Goal: Information Seeking & Learning: Learn about a topic

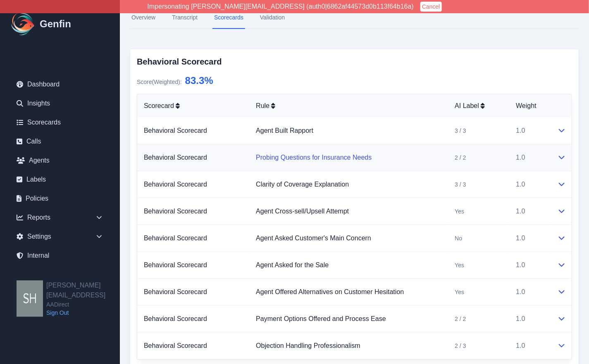
scroll to position [116, 0]
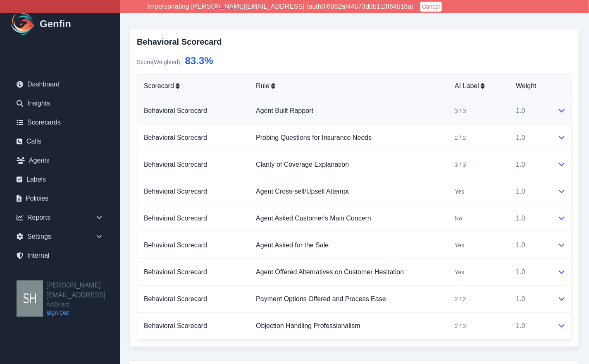
click at [564, 111] on icon at bounding box center [561, 110] width 7 height 7
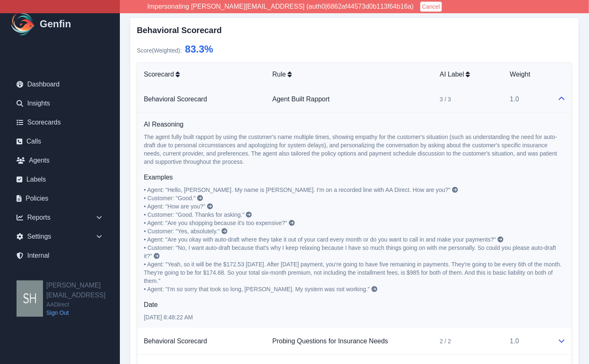
scroll to position [129, 0]
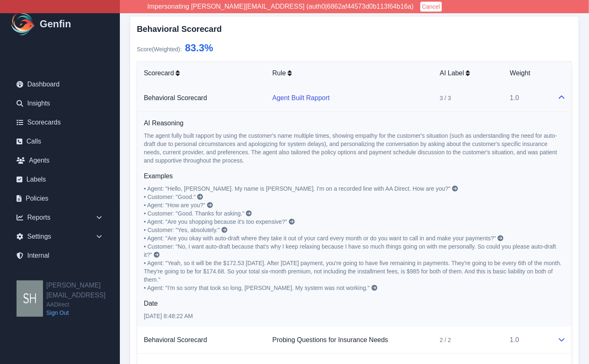
click at [299, 97] on link "Agent Built Rapport" at bounding box center [300, 97] width 57 height 7
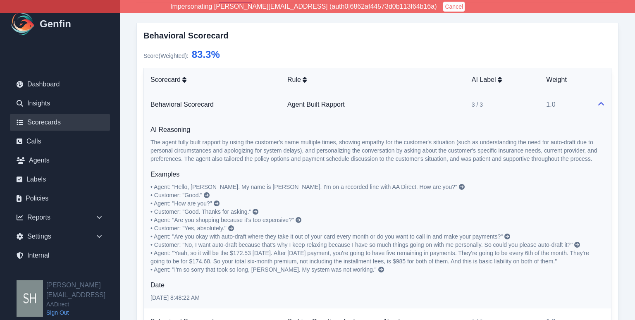
click at [50, 119] on link "Scorecards" at bounding box center [60, 122] width 100 height 17
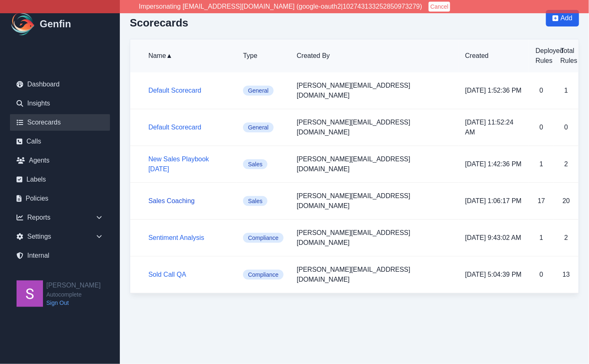
click at [175, 197] on link "Sales Coaching" at bounding box center [171, 200] width 46 height 7
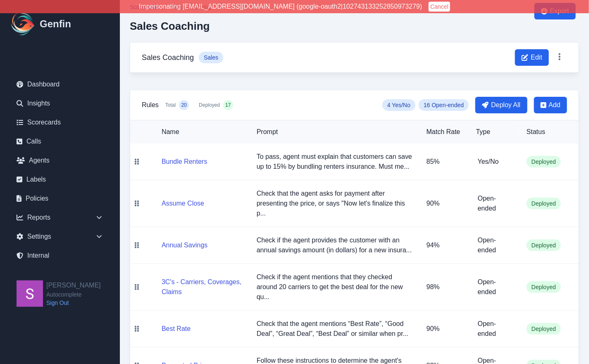
scroll to position [8, 0]
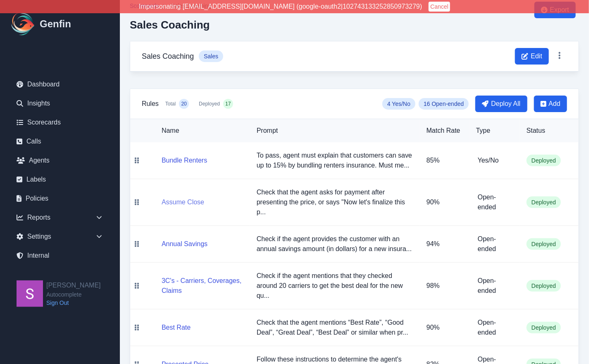
click at [192, 198] on button "Assume Close" at bounding box center [183, 202] width 43 height 10
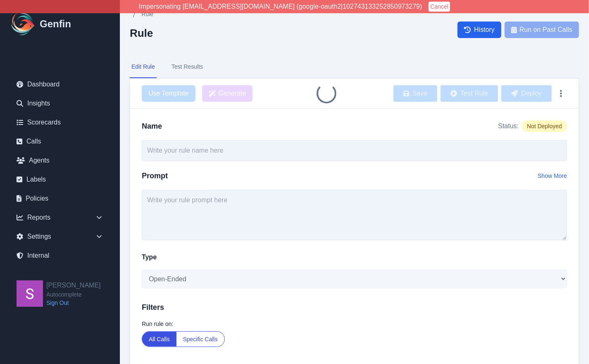
type input "Assume Close"
type textarea "Check that the agent asks for payment after presenting the price, or says "Now …"
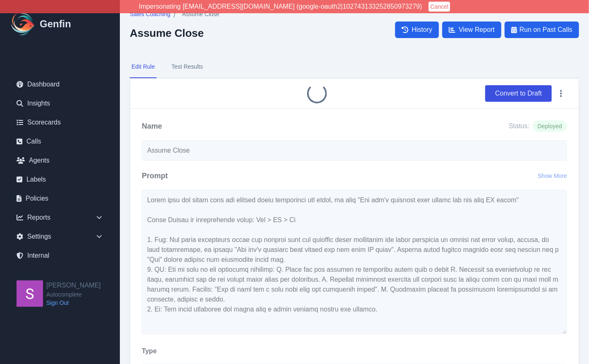
scroll to position [17, 0]
click at [195, 69] on button "Test Results" at bounding box center [187, 67] width 35 height 22
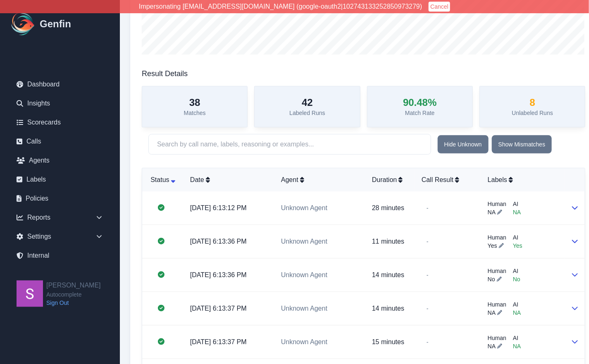
scroll to position [193, 0]
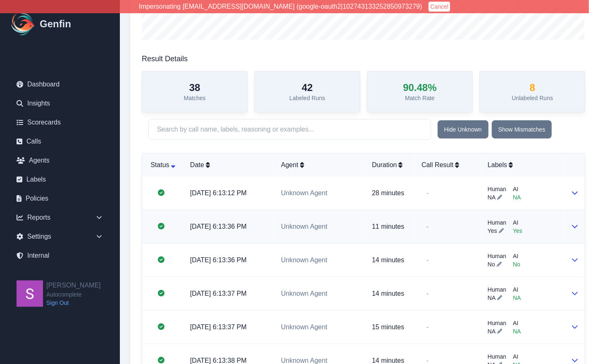
click at [570, 223] on td at bounding box center [575, 226] width 20 height 33
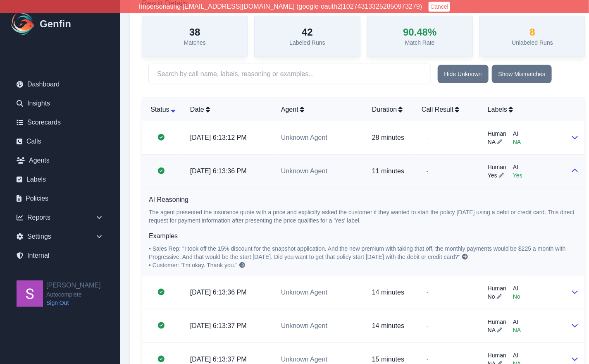
scroll to position [251, 0]
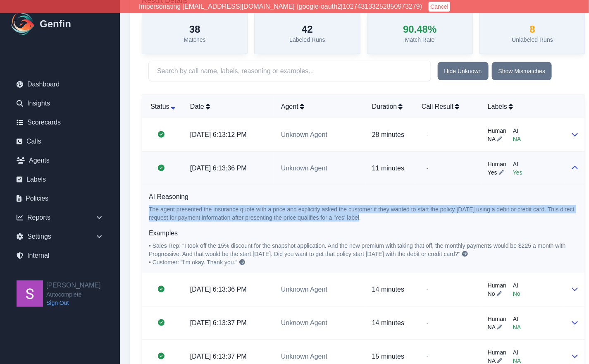
drag, startPoint x: 149, startPoint y: 207, endPoint x: 373, endPoint y: 216, distance: 224.1
click at [373, 216] on p "The agent presented the insurance quote with a price and explicitly asked the c…" at bounding box center [363, 213] width 429 height 17
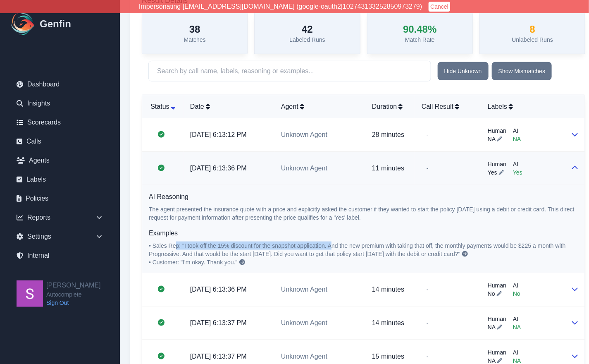
drag, startPoint x: 175, startPoint y: 242, endPoint x: 328, endPoint y: 243, distance: 152.9
click at [328, 243] on span "• Sales Rep: "I took off the 15% discount for the snapshot application. And the…" at bounding box center [358, 249] width 418 height 15
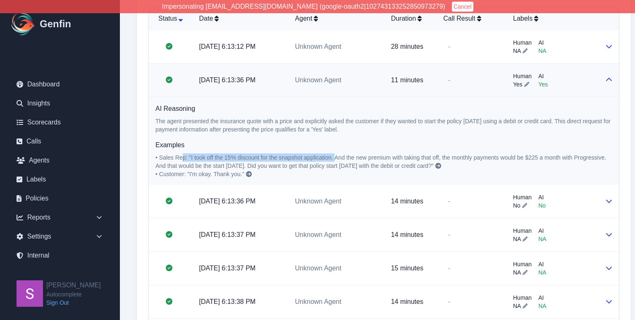
scroll to position [346, 0]
click at [270, 156] on span "• Sales Rep: "I took off the 15% discount for the snapshot application. And the…" at bounding box center [381, 161] width 452 height 15
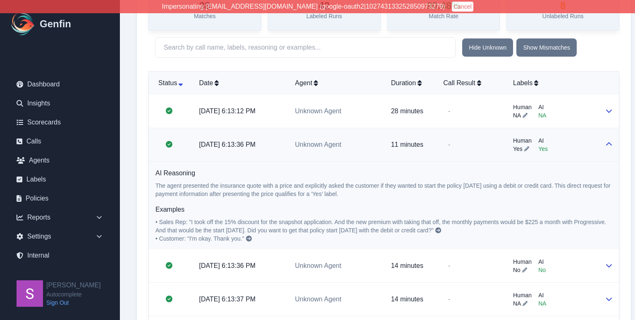
scroll to position [288, 0]
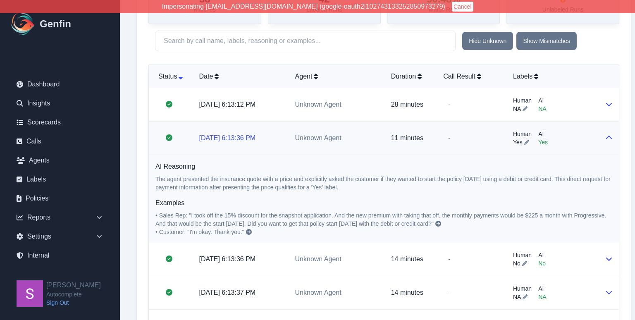
click at [240, 138] on link "10/25/2024, 6:13:36 PM" at bounding box center [227, 137] width 57 height 7
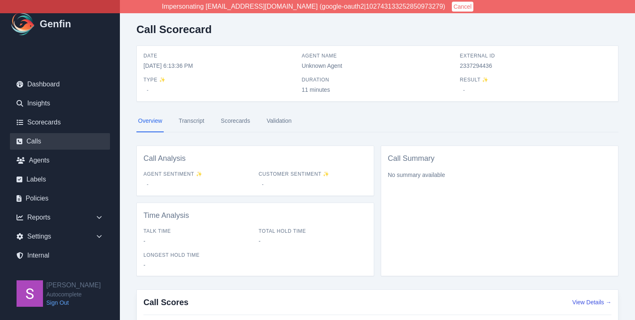
click at [34, 139] on link "Calls" at bounding box center [60, 141] width 100 height 17
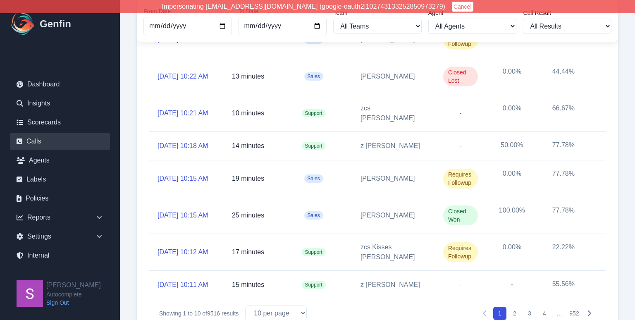
scroll to position [192, 0]
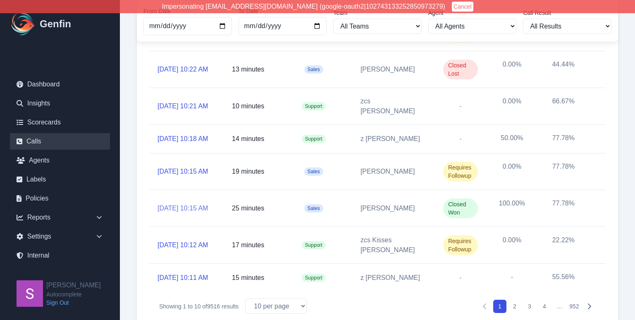
click at [199, 213] on link "10/10/2025, 10:15 AM" at bounding box center [182, 208] width 50 height 10
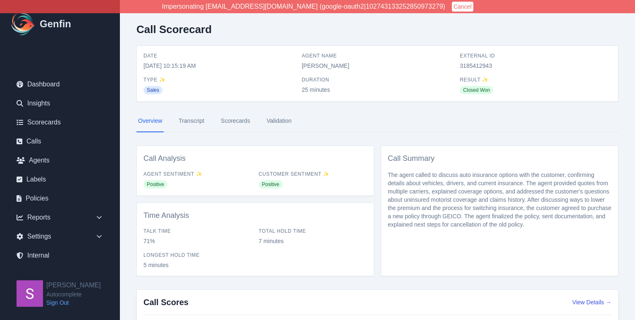
click at [234, 121] on link "Scorecards" at bounding box center [235, 121] width 33 height 22
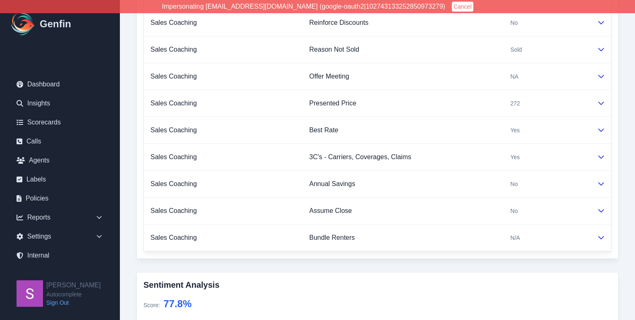
scroll to position [428, 0]
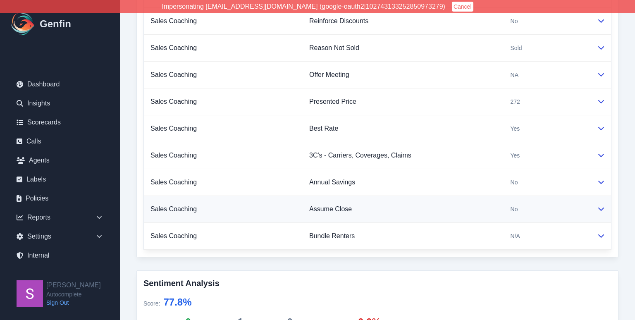
click at [602, 205] on icon at bounding box center [600, 208] width 7 height 7
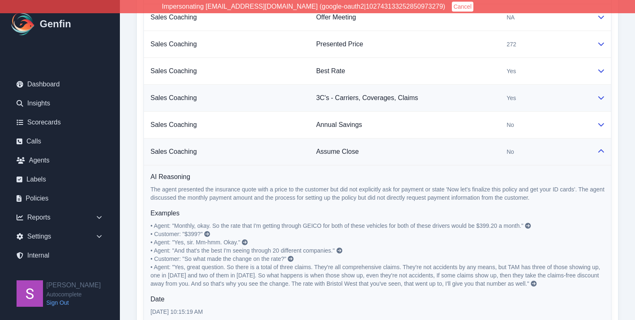
scroll to position [483, 0]
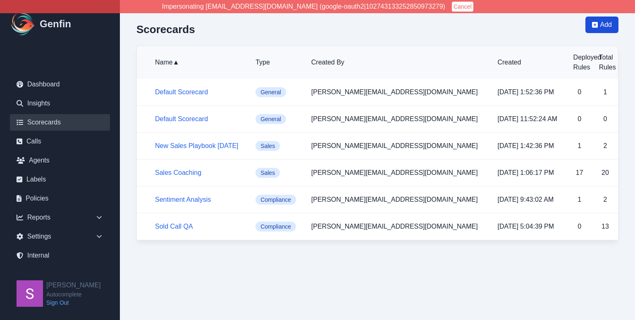
click at [595, 22] on icon at bounding box center [595, 25] width 6 height 6
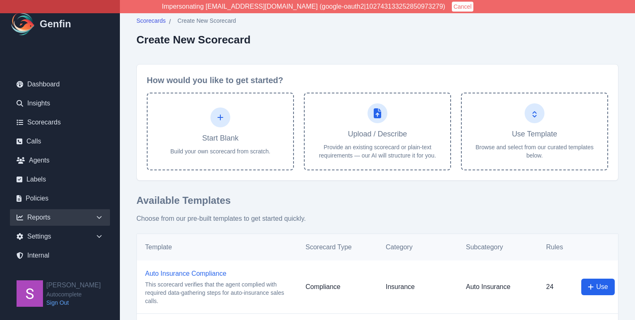
click at [97, 215] on icon at bounding box center [99, 217] width 8 height 8
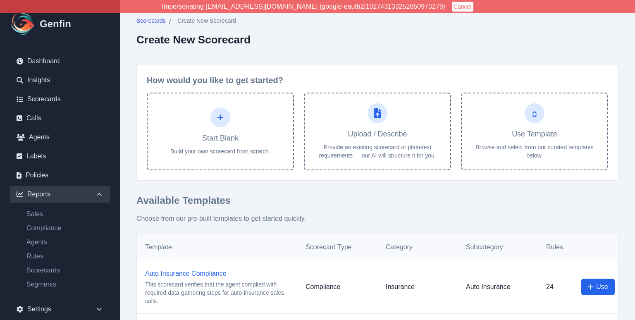
scroll to position [30, 0]
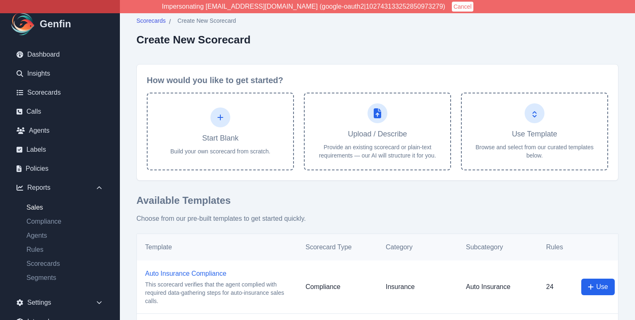
click at [33, 208] on link "Sales" at bounding box center [65, 207] width 90 height 10
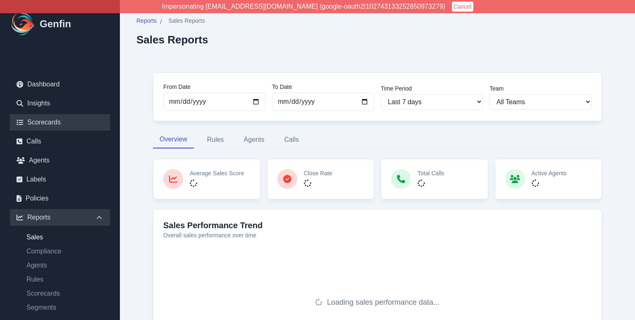
click at [55, 119] on link "Scorecards" at bounding box center [60, 122] width 100 height 17
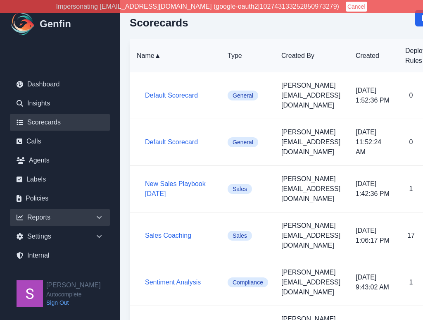
click at [99, 217] on icon at bounding box center [99, 217] width 8 height 8
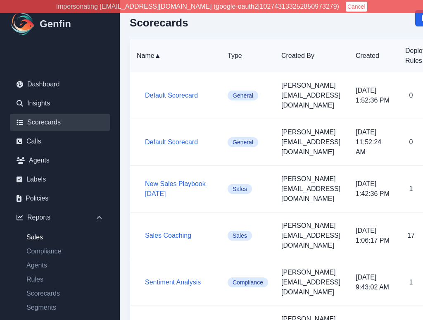
click at [38, 239] on link "Sales" at bounding box center [65, 237] width 90 height 10
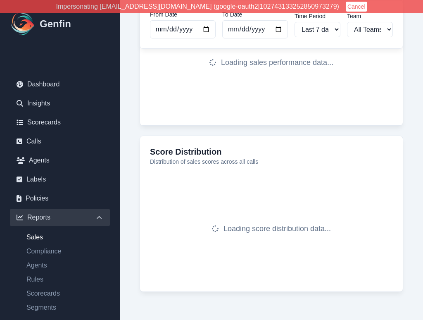
click at [219, 113] on div "Loading sales performance data..." at bounding box center [271, 63] width 243 height 106
